Goal: Task Accomplishment & Management: Use online tool/utility

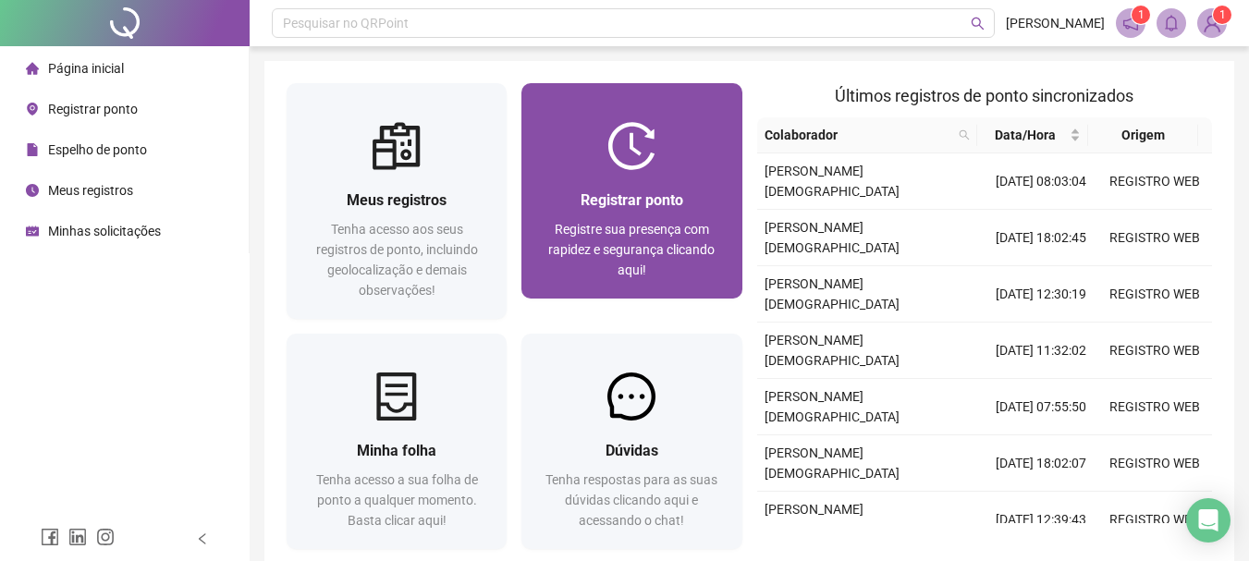
click at [638, 135] on img at bounding box center [632, 146] width 48 height 48
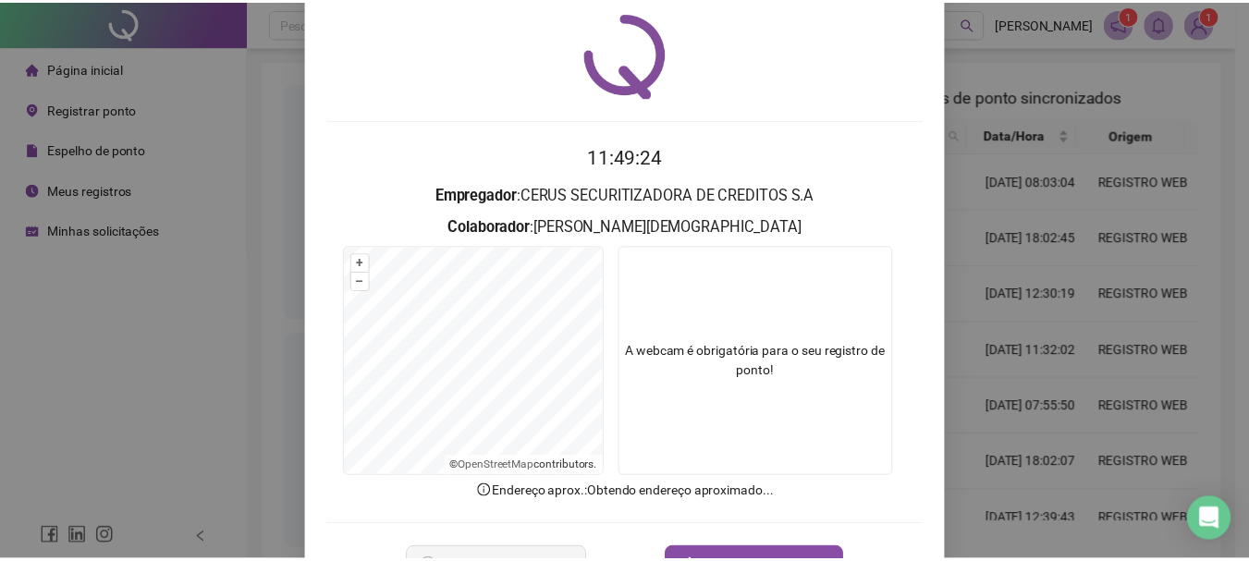
scroll to position [120, 0]
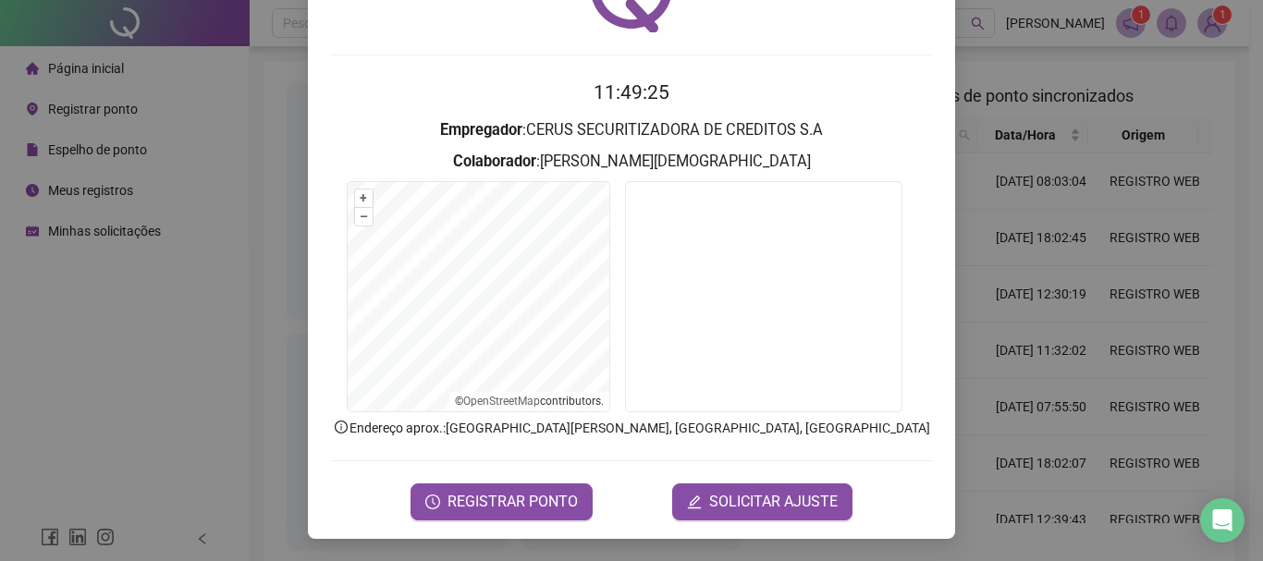
click at [544, 476] on form "11:49:25 Empregador : CERUS SECURITIZADORA DE CREDITOS S.A Colaborador : [PERSO…" at bounding box center [631, 299] width 603 height 442
click at [533, 492] on span "REGISTRAR PONTO" at bounding box center [513, 502] width 130 height 22
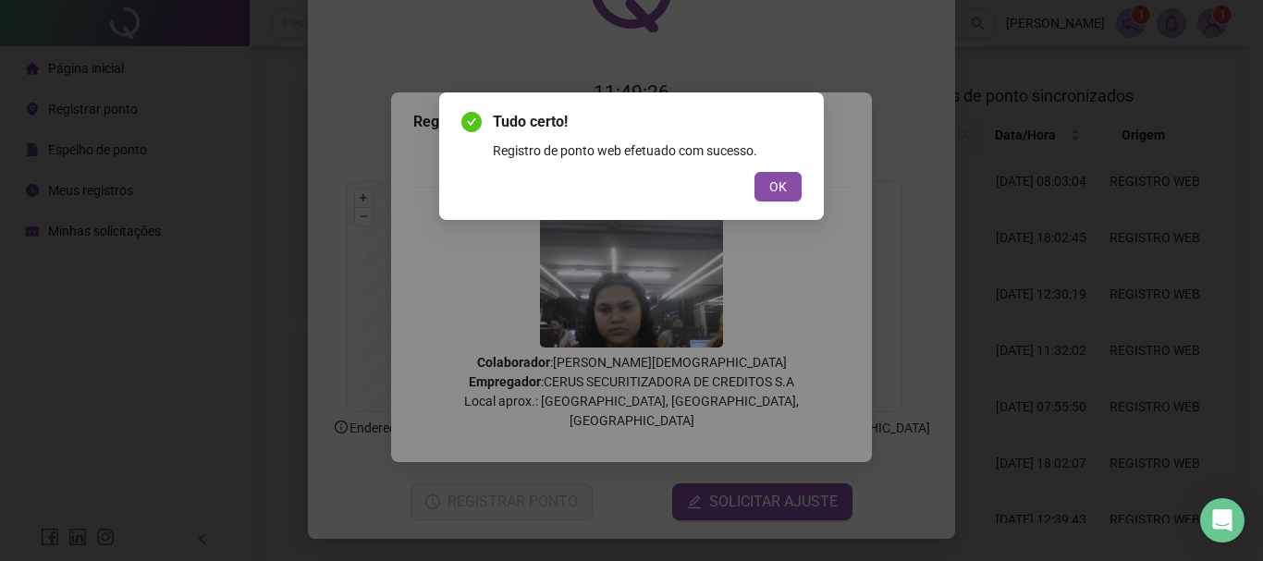
click at [783, 202] on div "Tudo certo! Registro de ponto web efetuado com sucesso. OK" at bounding box center [631, 156] width 385 height 128
click at [783, 190] on span "OK" at bounding box center [778, 187] width 18 height 20
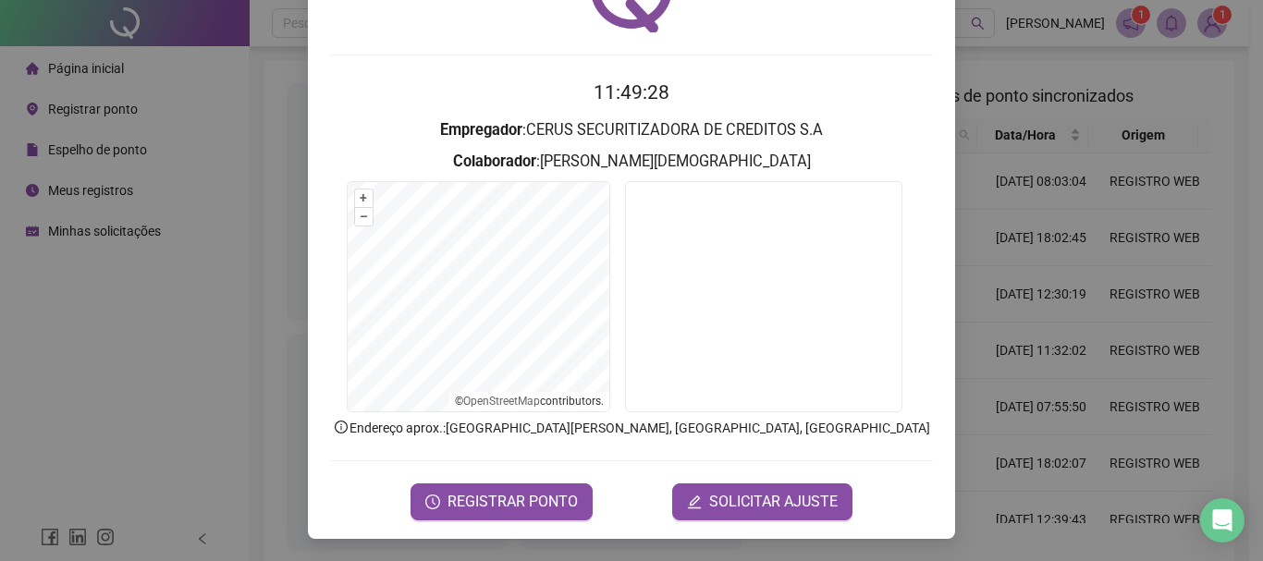
click at [159, 226] on div "Registro de ponto web 11:49:28 Empregador : CERUS SECURITIZADORA DE CREDITOS S.…" at bounding box center [631, 280] width 1263 height 561
